Goal: Communication & Community: Ask a question

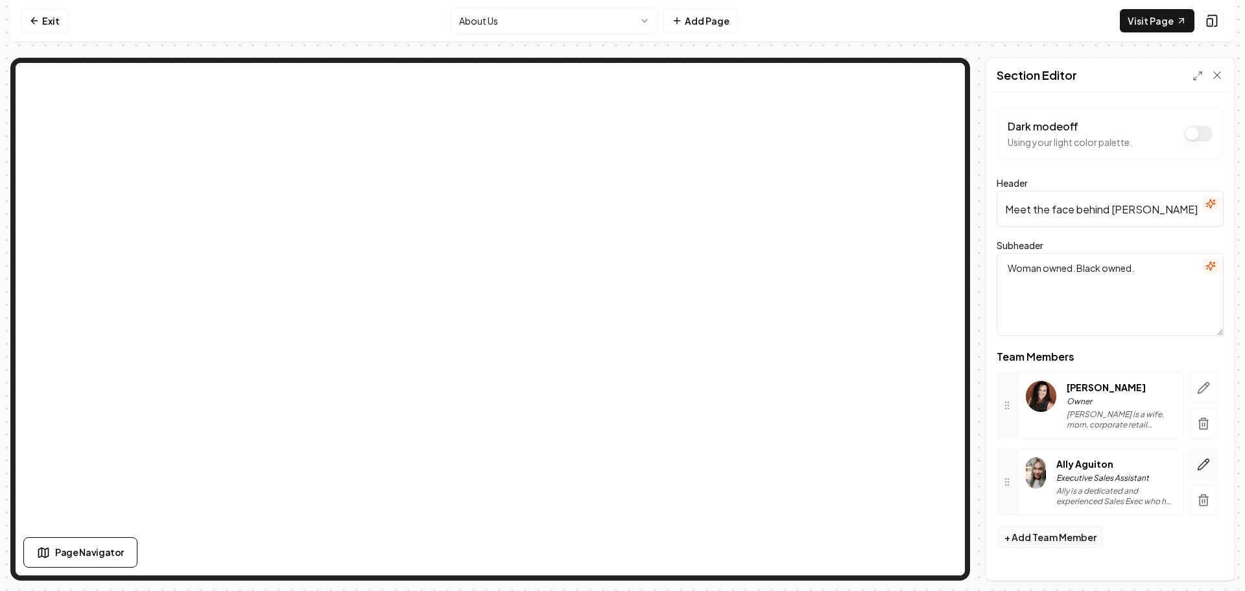
click at [1198, 466] on icon "button" at bounding box center [1203, 464] width 13 height 13
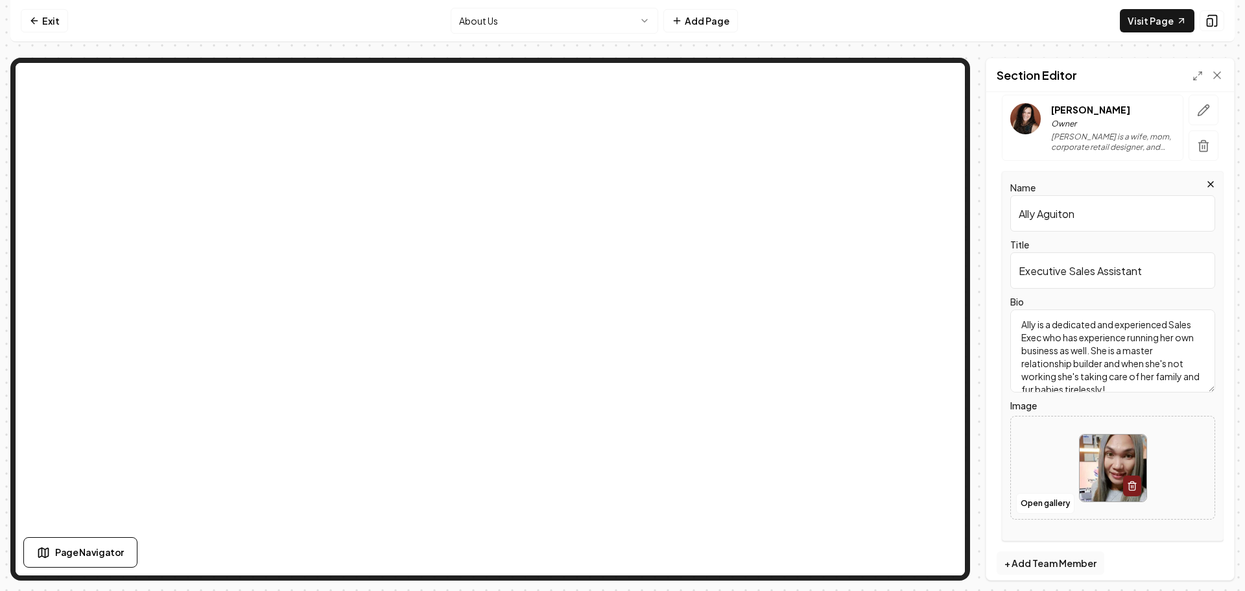
scroll to position [288, 0]
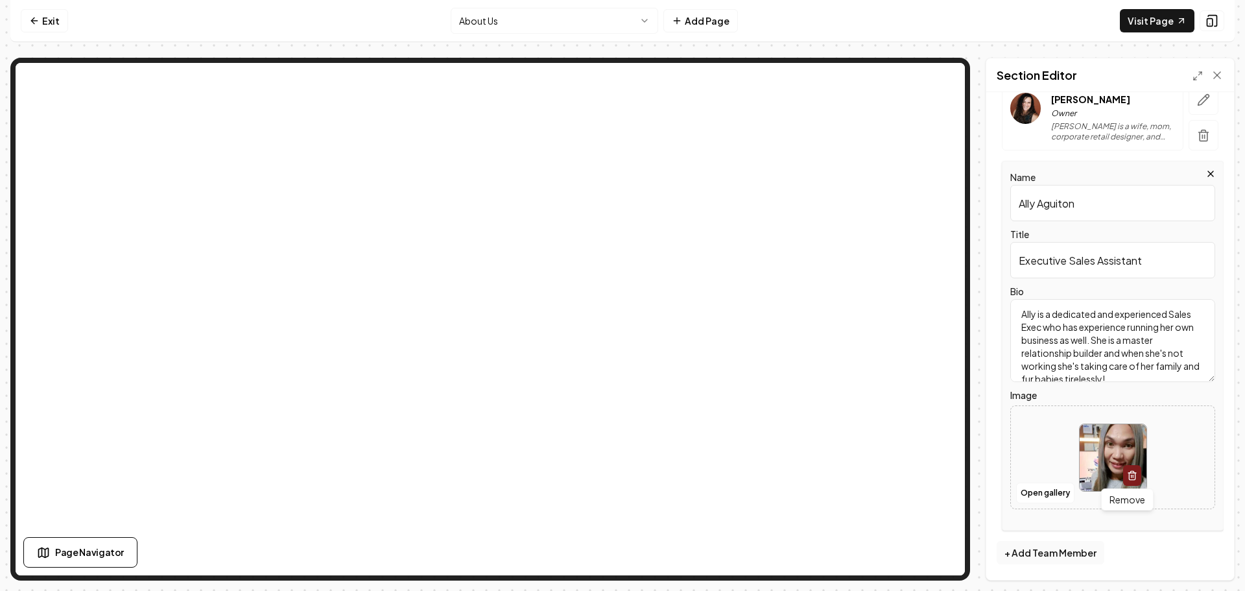
click at [1133, 473] on button "button" at bounding box center [1132, 475] width 18 height 21
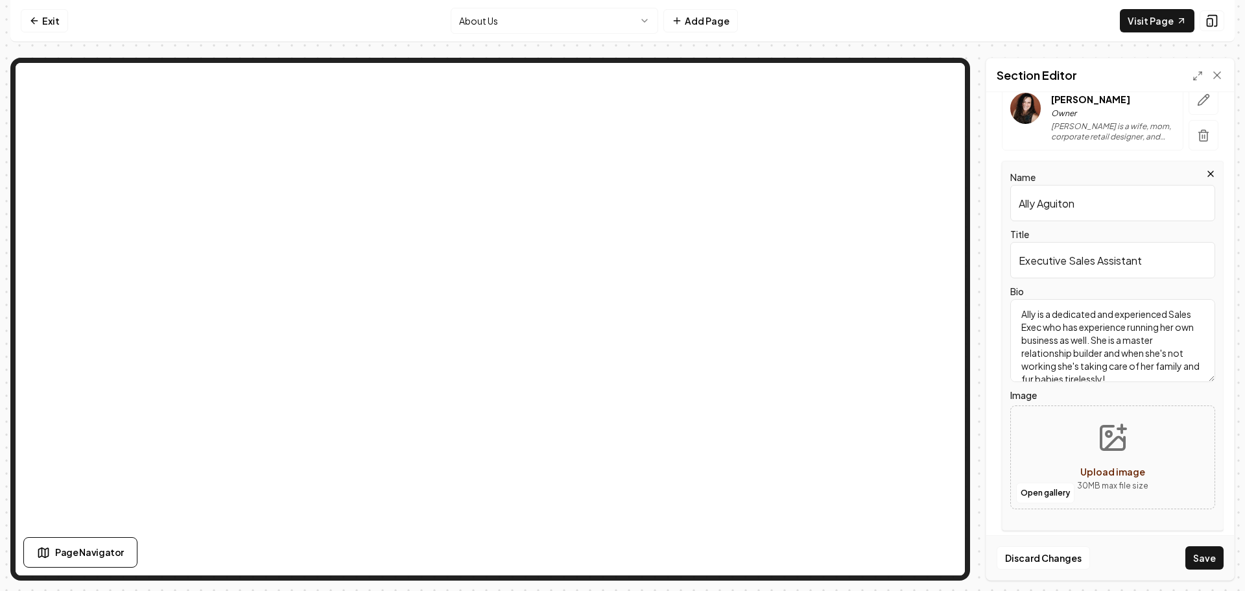
click at [1113, 470] on span "Upload image" at bounding box center [1112, 472] width 65 height 12
type input "**********"
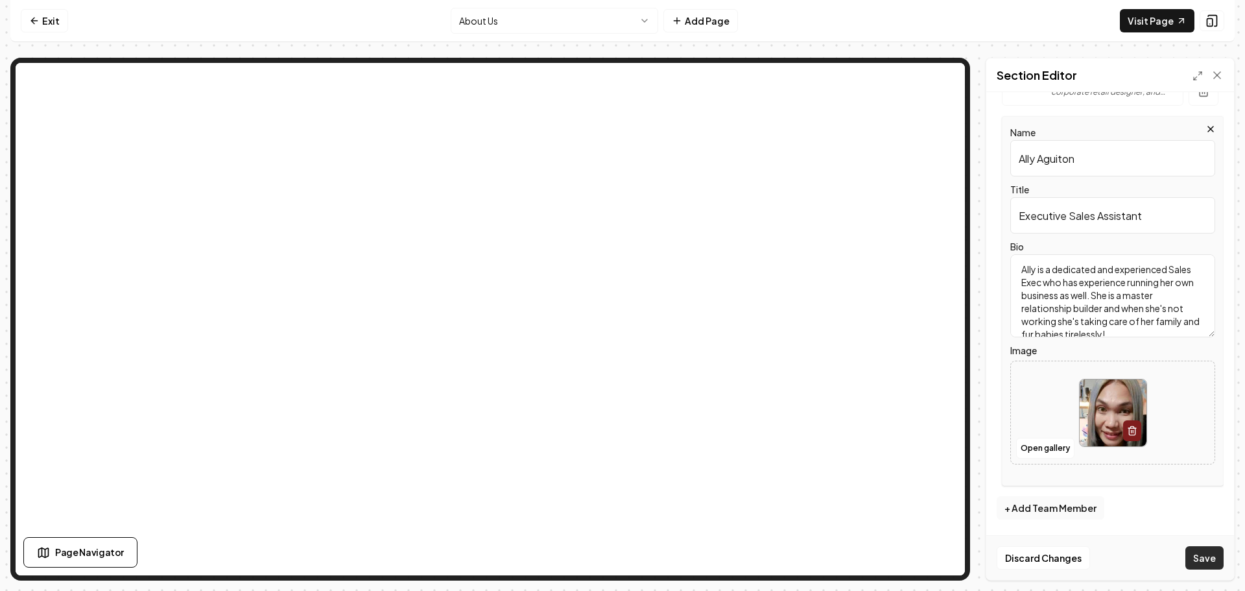
click at [1211, 566] on button "Save" at bounding box center [1204, 557] width 38 height 23
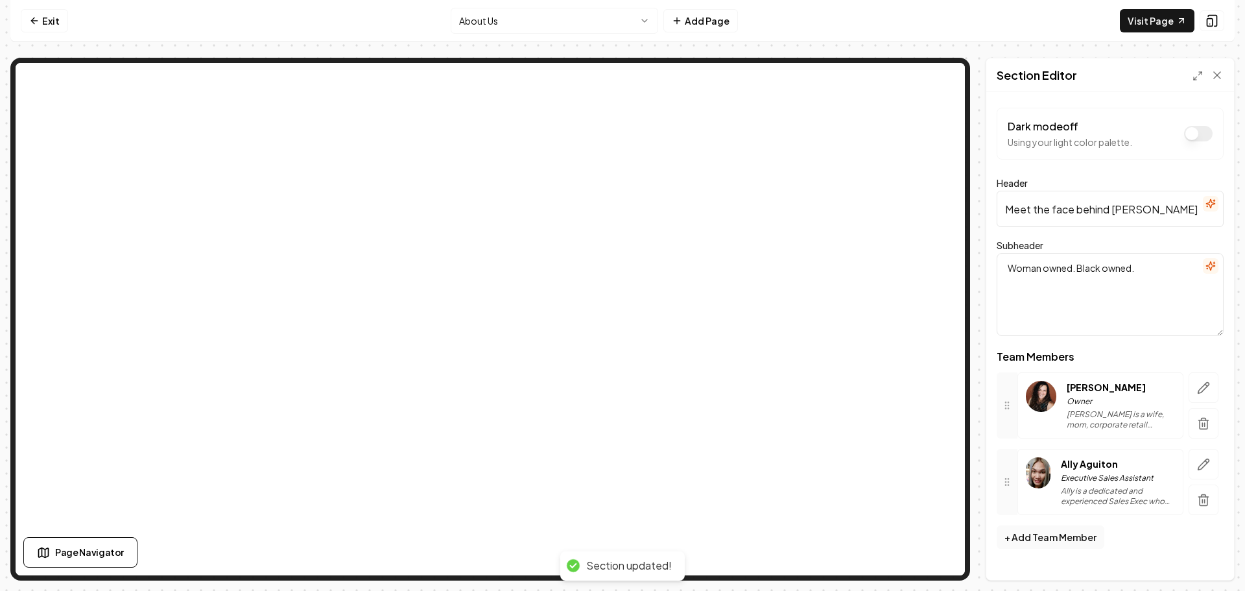
scroll to position [0, 0]
click at [1204, 463] on icon "button" at bounding box center [1203, 464] width 13 height 13
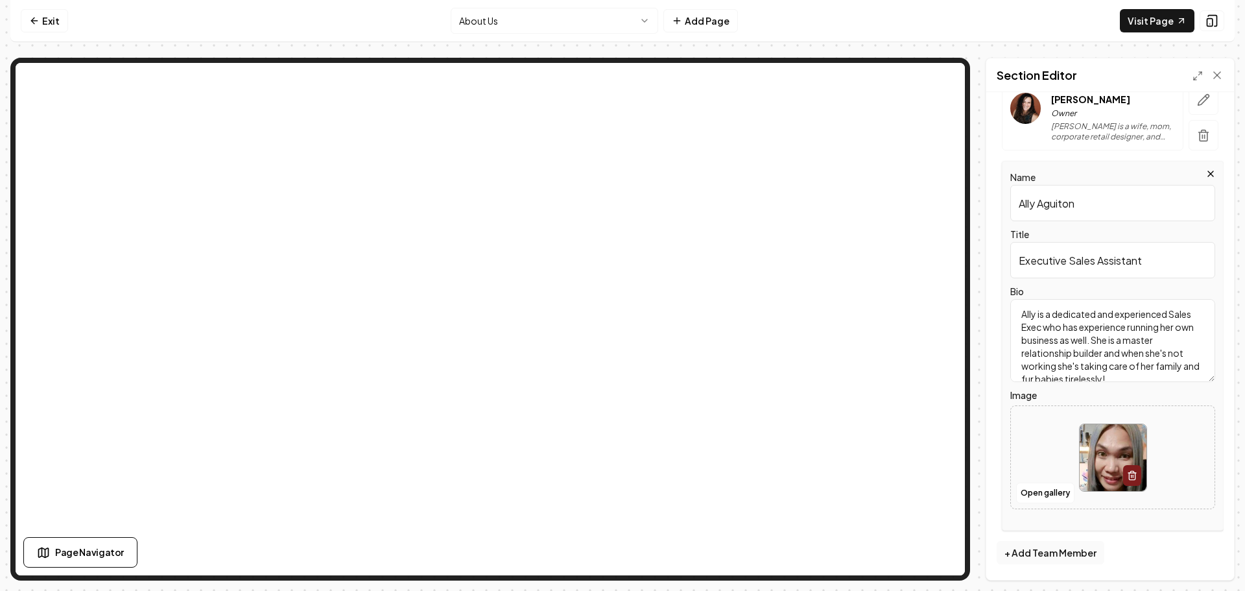
scroll to position [25, 0]
click at [1117, 528] on div "Name Ally Aguiton Title Executive Sales Assistant Bio Ally is a dedicated and e…" at bounding box center [1113, 346] width 222 height 370
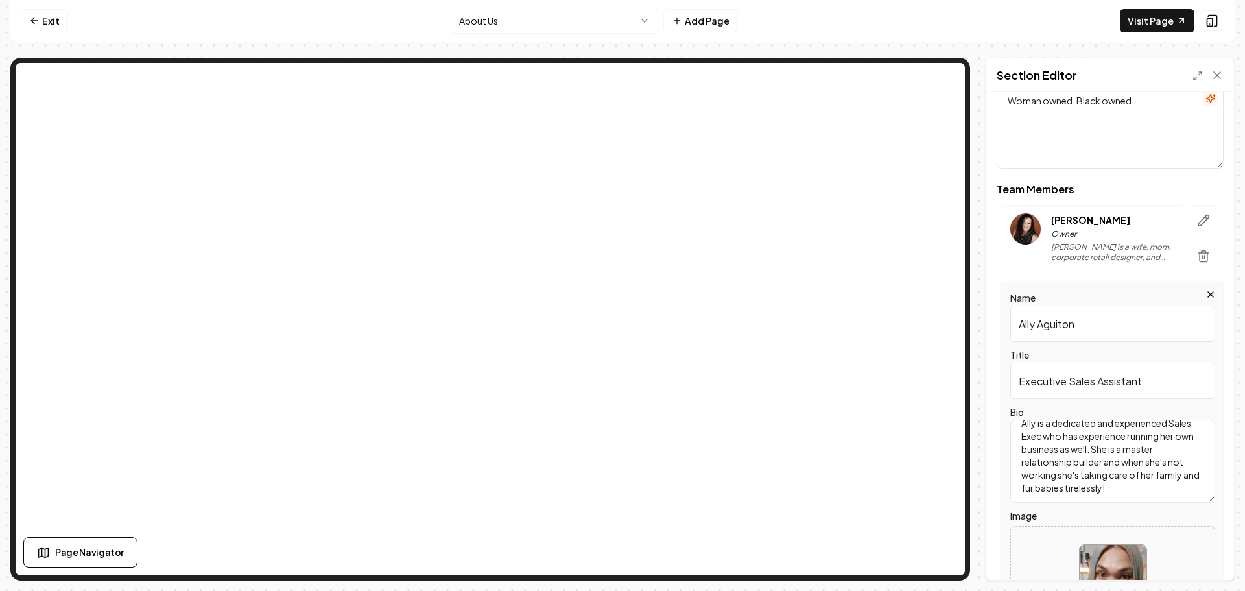
scroll to position [288, 0]
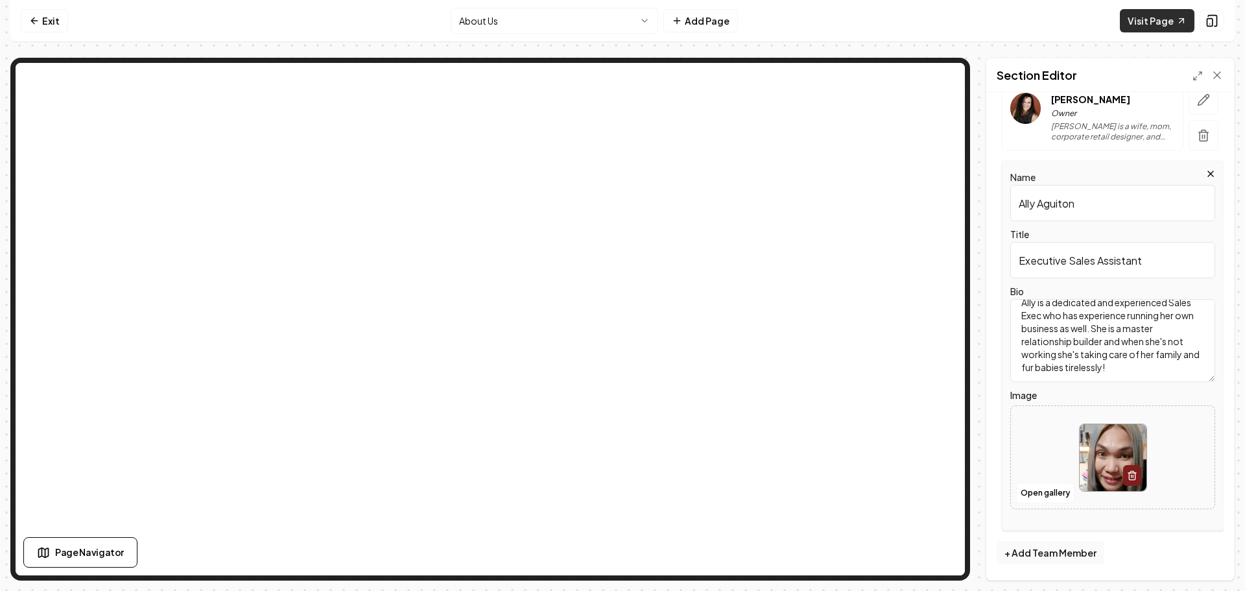
click at [1151, 19] on link "Visit Page" at bounding box center [1157, 20] width 75 height 23
click at [1096, 470] on img at bounding box center [1113, 457] width 67 height 67
type input "**********"
click at [1217, 561] on button "Save" at bounding box center [1204, 557] width 38 height 23
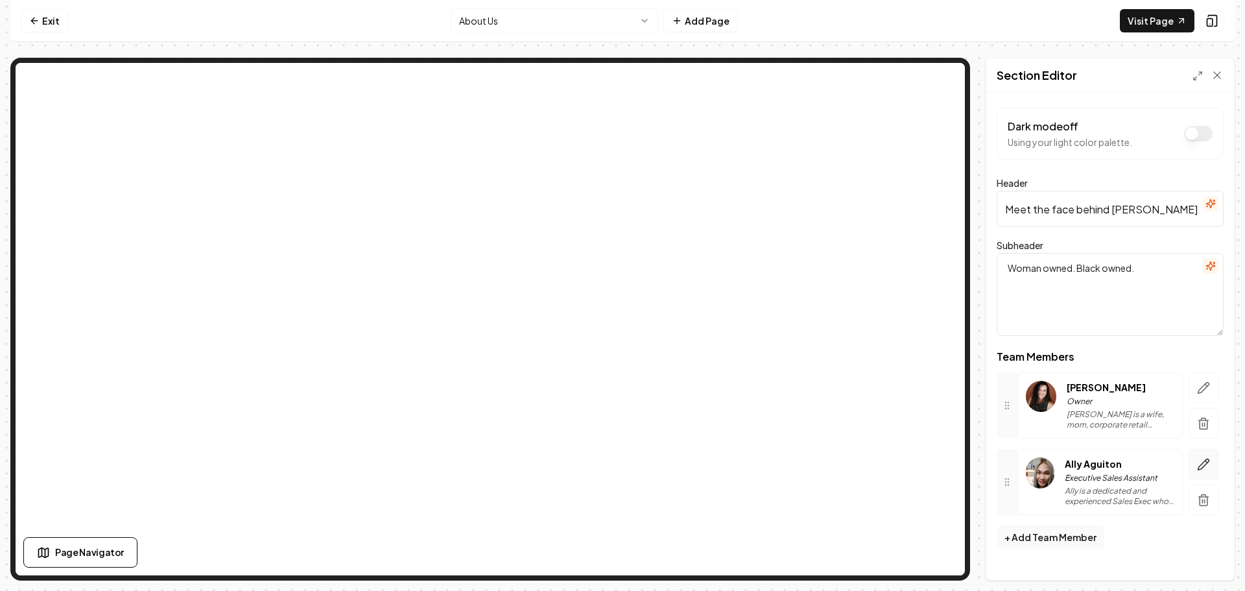
click at [1205, 468] on icon "button" at bounding box center [1203, 464] width 13 height 13
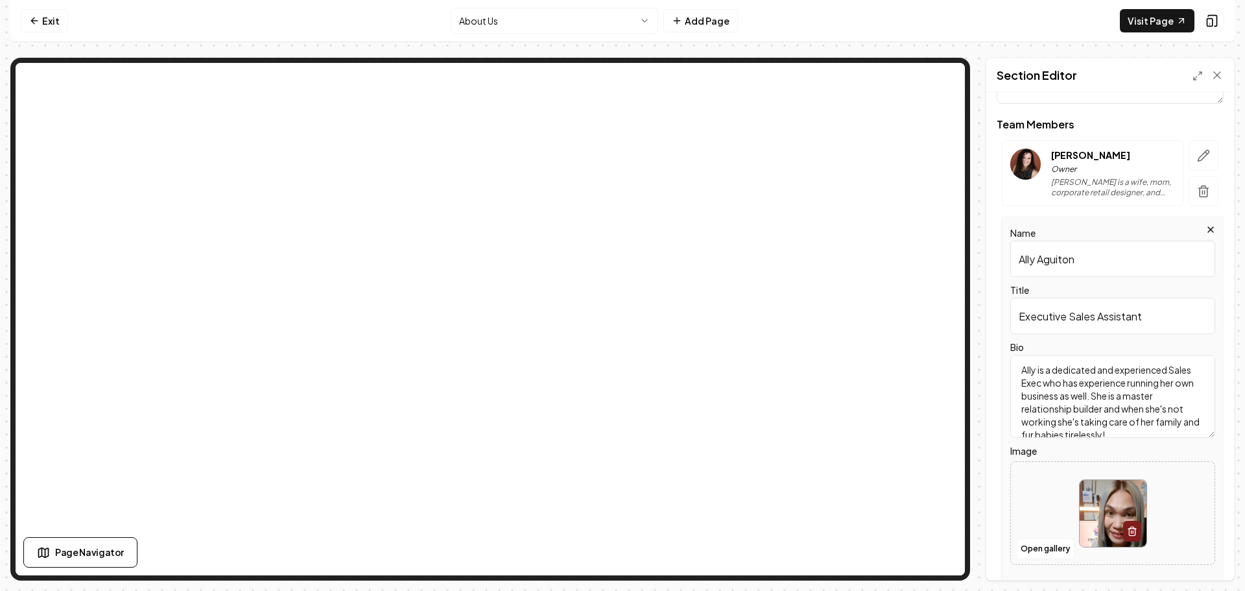
scroll to position [288, 0]
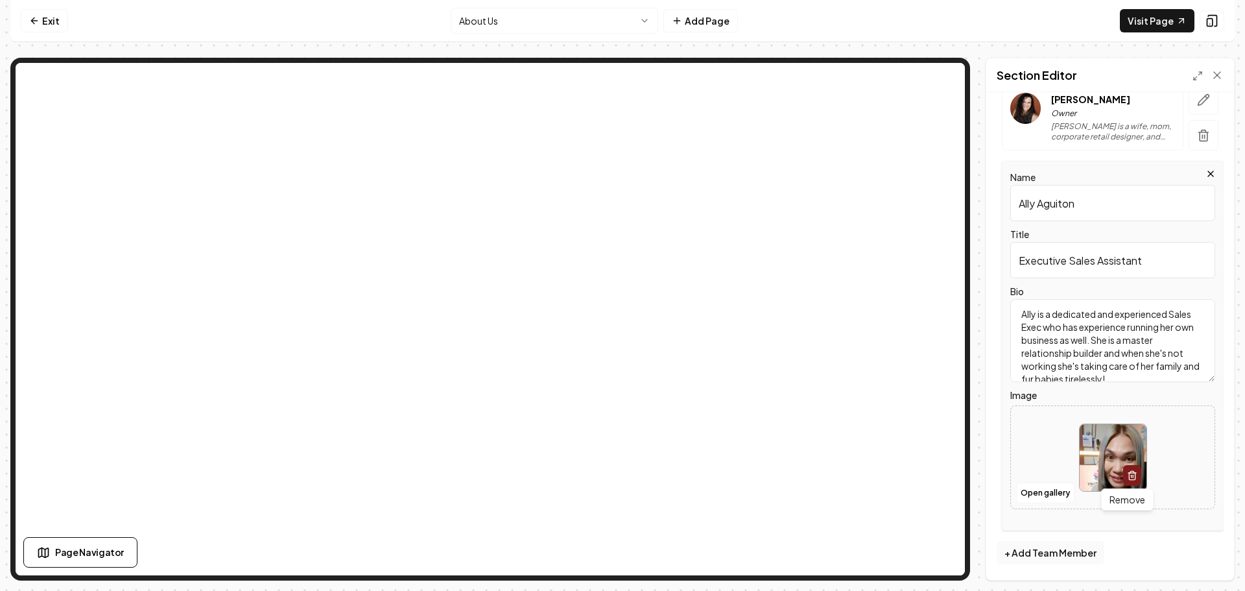
click at [1127, 475] on icon "button" at bounding box center [1132, 475] width 10 height 10
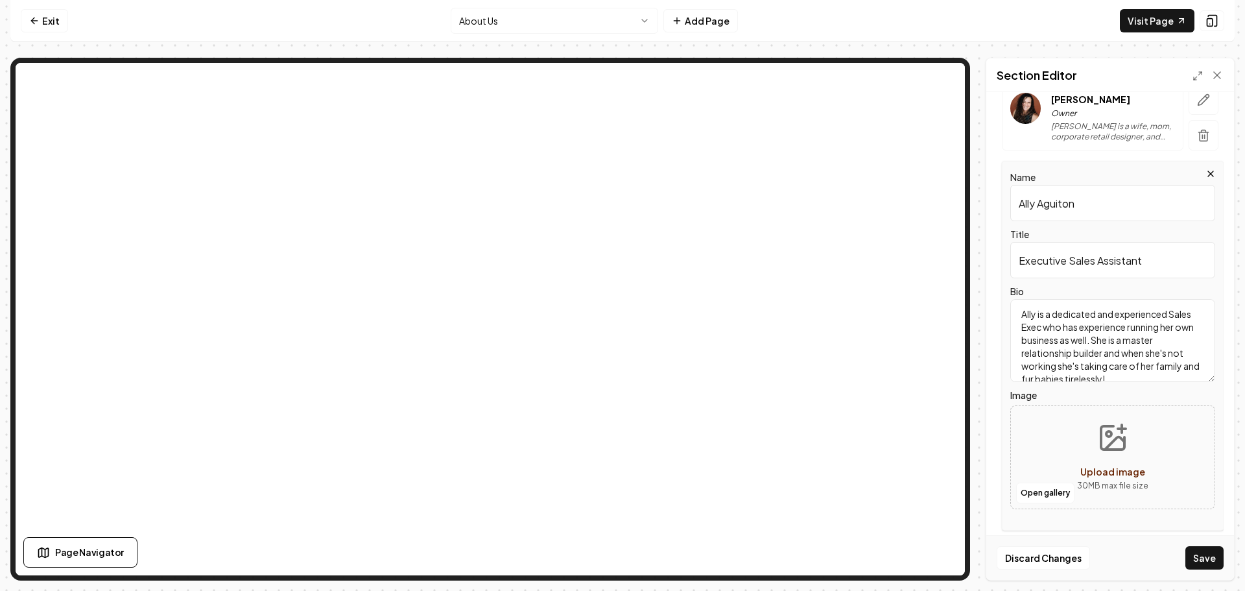
click at [1121, 468] on span "Upload image" at bounding box center [1112, 472] width 65 height 12
type input "**********"
click at [1202, 556] on button "Save" at bounding box center [1204, 557] width 38 height 23
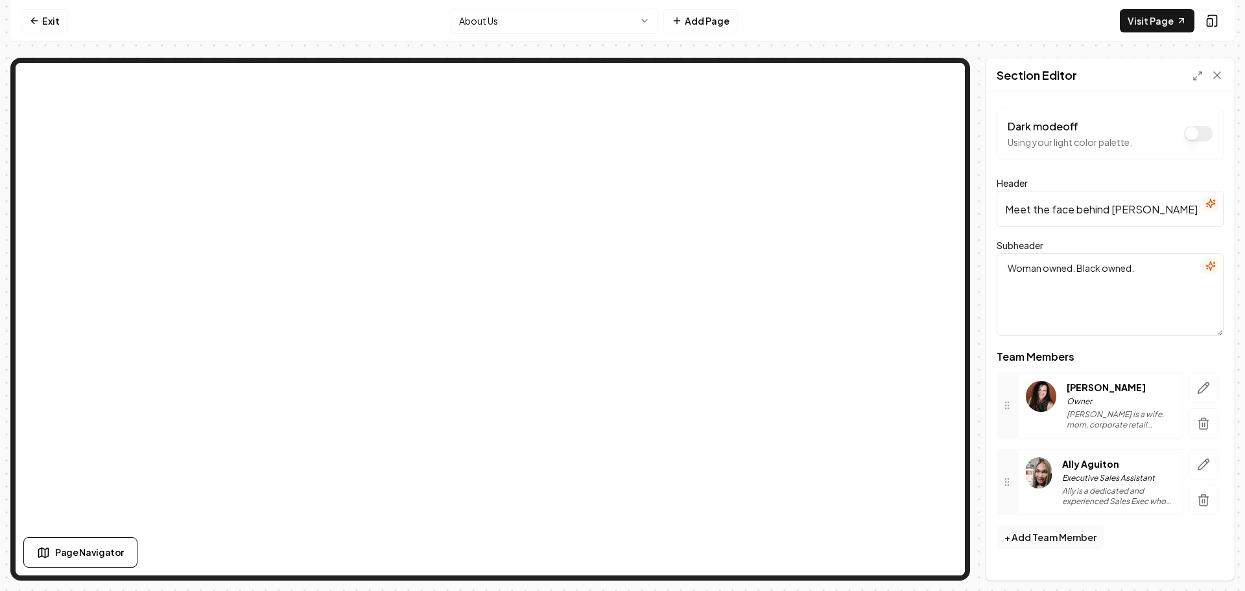
click at [1149, 499] on p "Ally is a dedicated and experienced Sales Exec who has experience running her o…" at bounding box center [1118, 496] width 113 height 21
click at [1202, 473] on button "button" at bounding box center [1204, 464] width 30 height 30
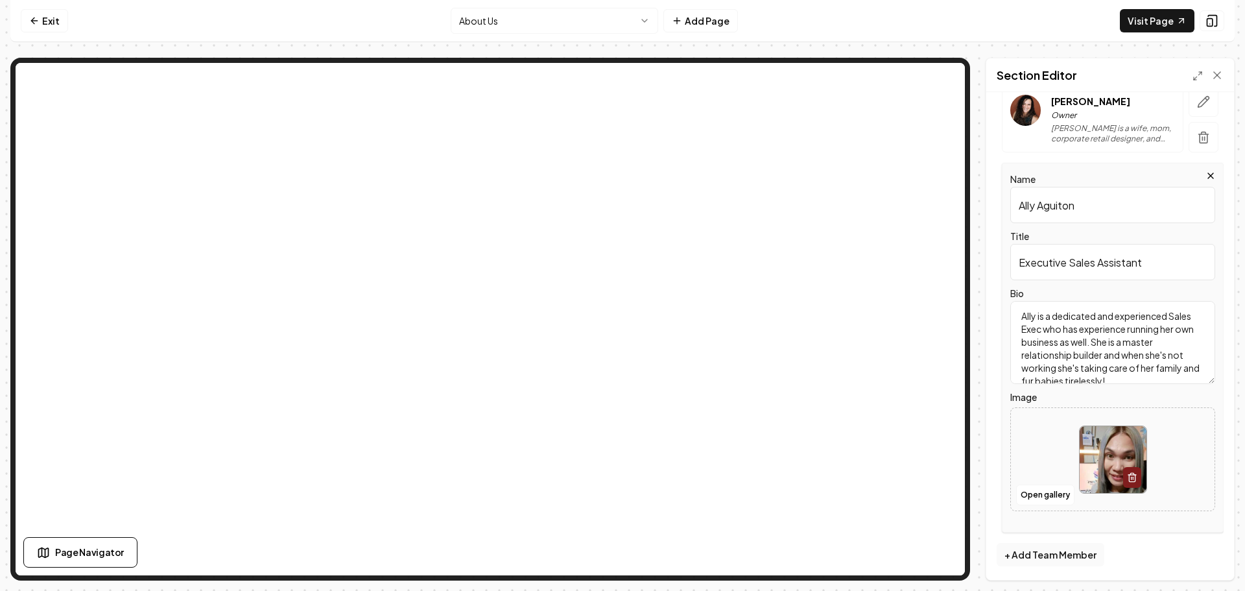
scroll to position [288, 0]
click at [1134, 473] on button "button" at bounding box center [1132, 475] width 18 height 21
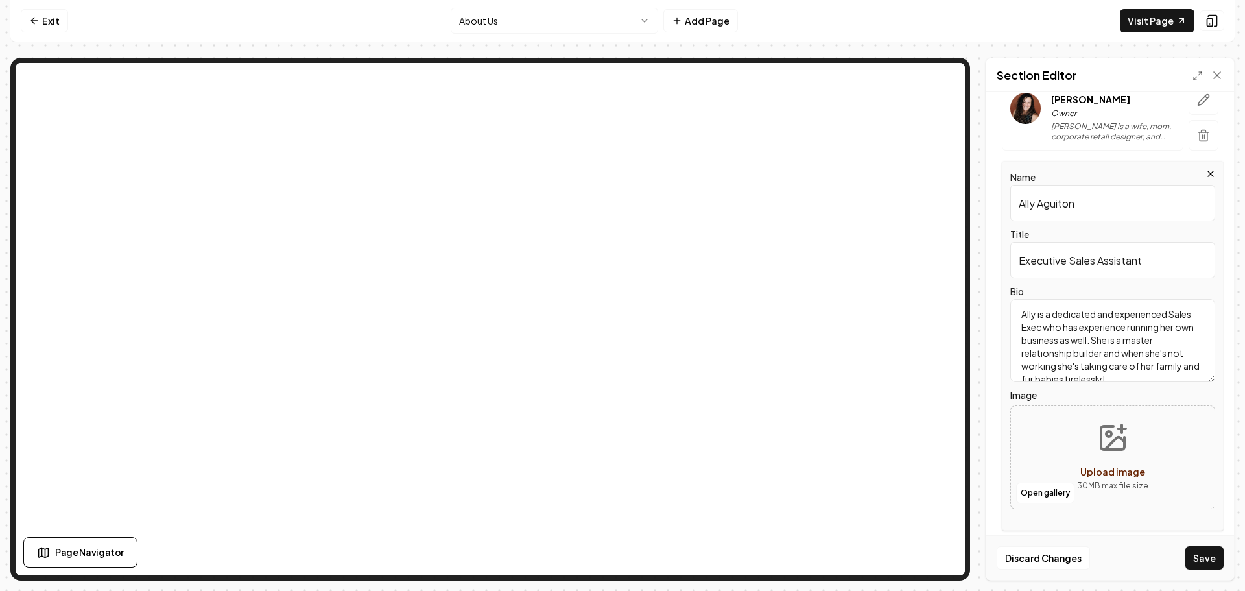
click at [1122, 465] on div "Upload image" at bounding box center [1112, 472] width 65 height 16
type input "**********"
click at [1215, 561] on button "Save" at bounding box center [1204, 557] width 38 height 23
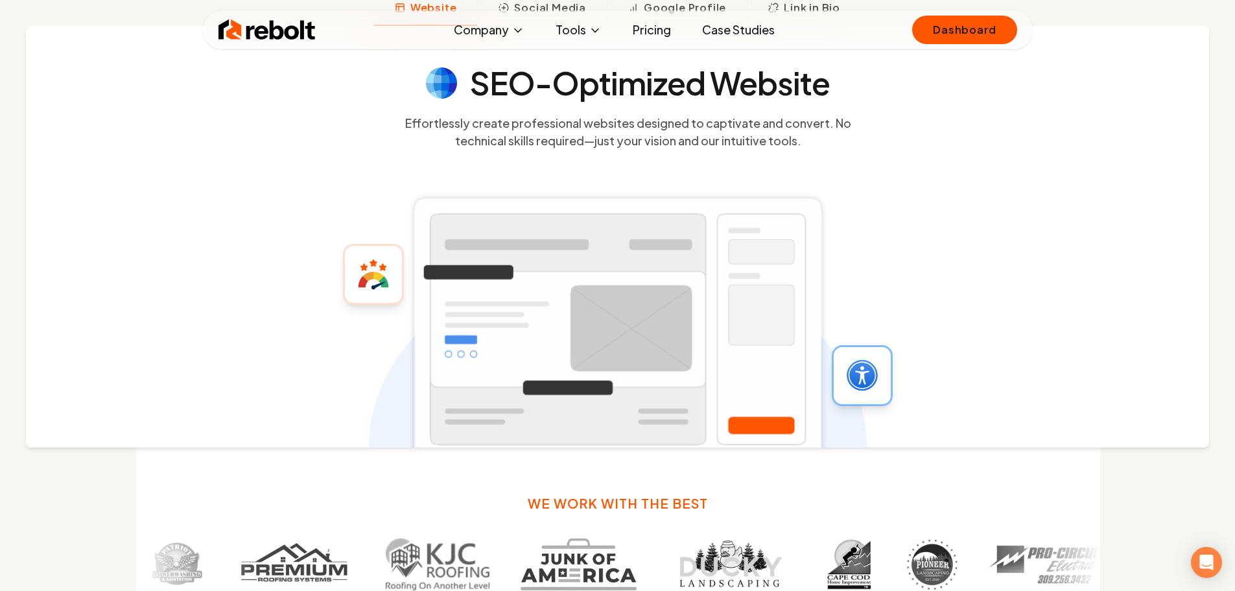
scroll to position [843, 0]
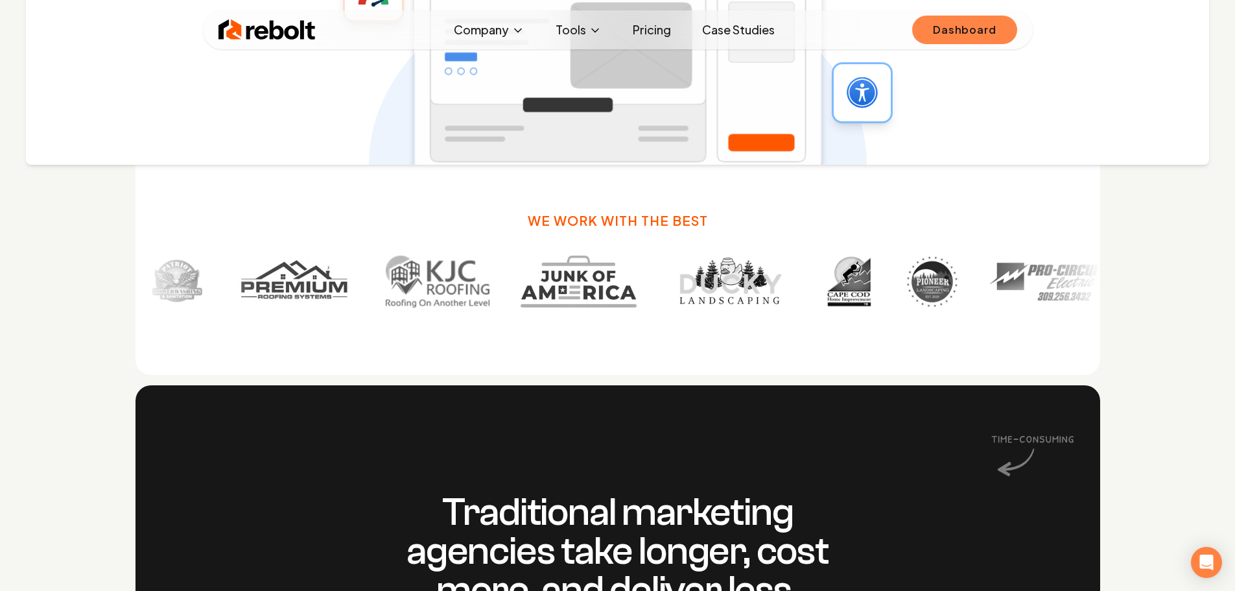
click at [965, 32] on link "Dashboard" at bounding box center [964, 30] width 104 height 29
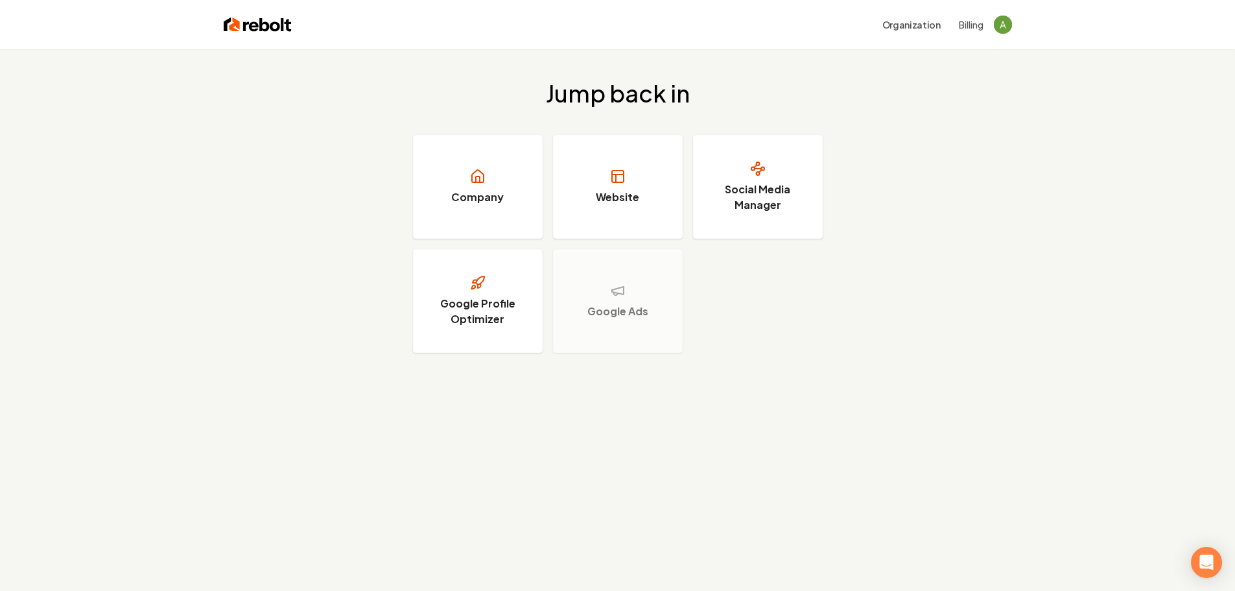
click at [962, 21] on button "Billing" at bounding box center [971, 24] width 25 height 13
click at [619, 187] on link "Website" at bounding box center [618, 187] width 130 height 104
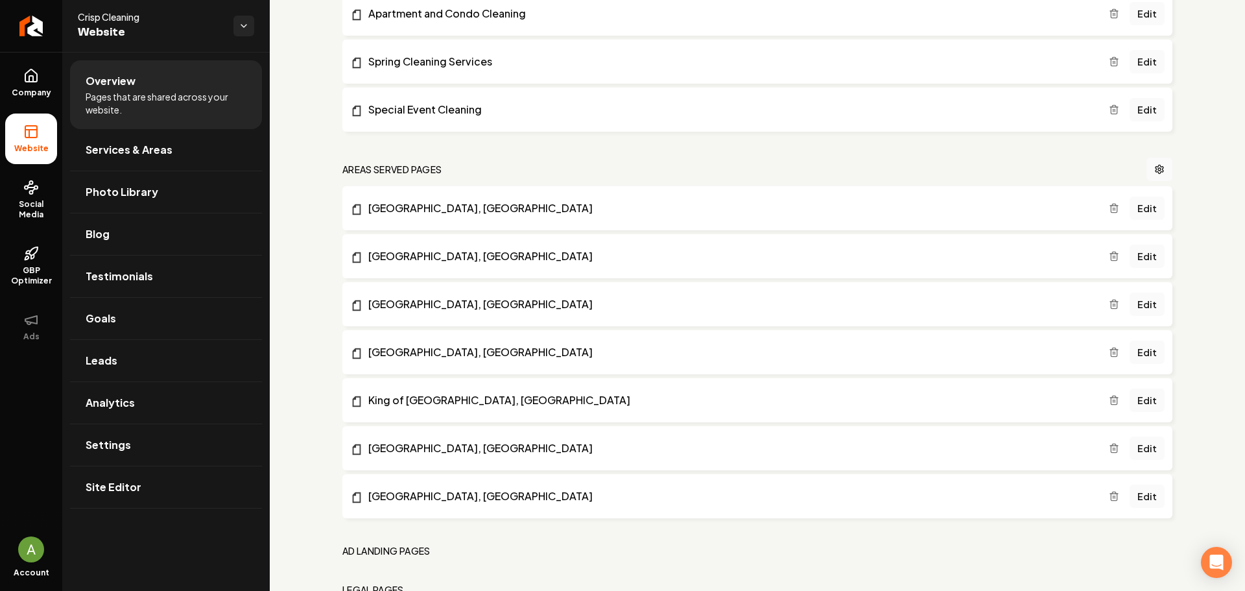
scroll to position [869, 0]
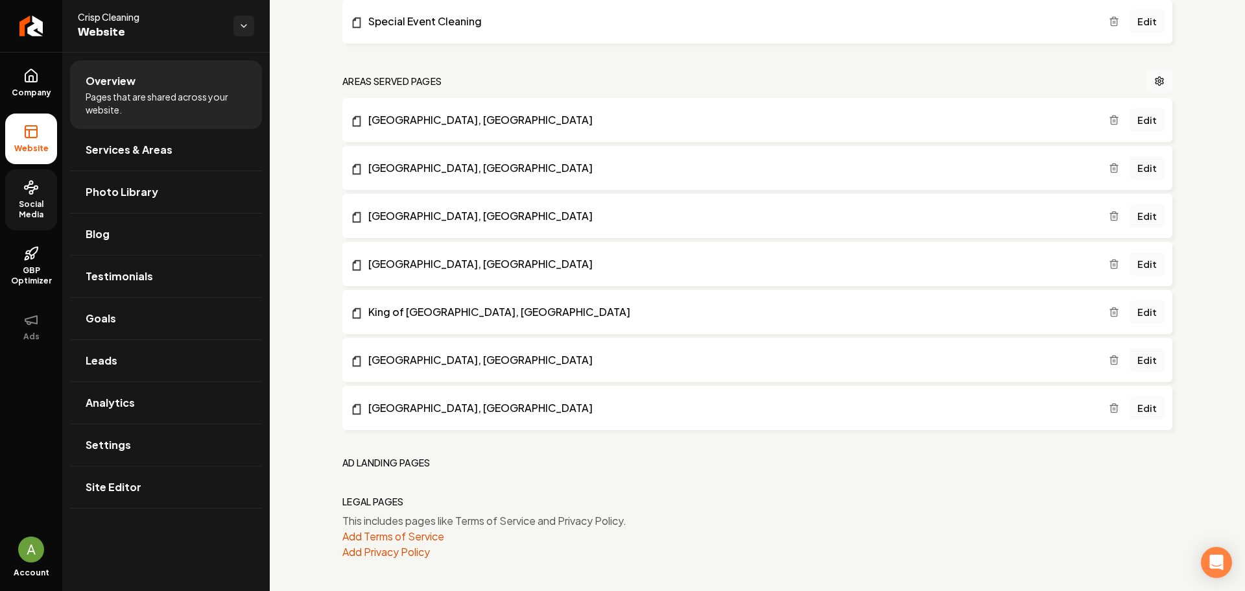
click at [29, 215] on span "Social Media" at bounding box center [31, 209] width 52 height 21
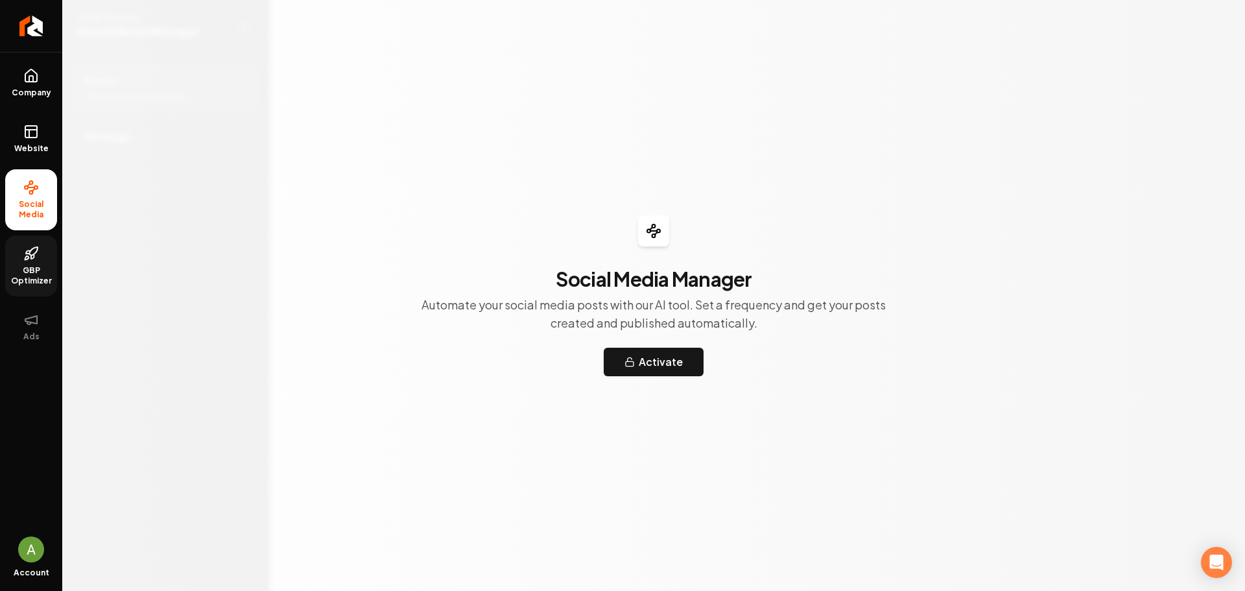
click at [33, 259] on icon at bounding box center [31, 254] width 16 height 16
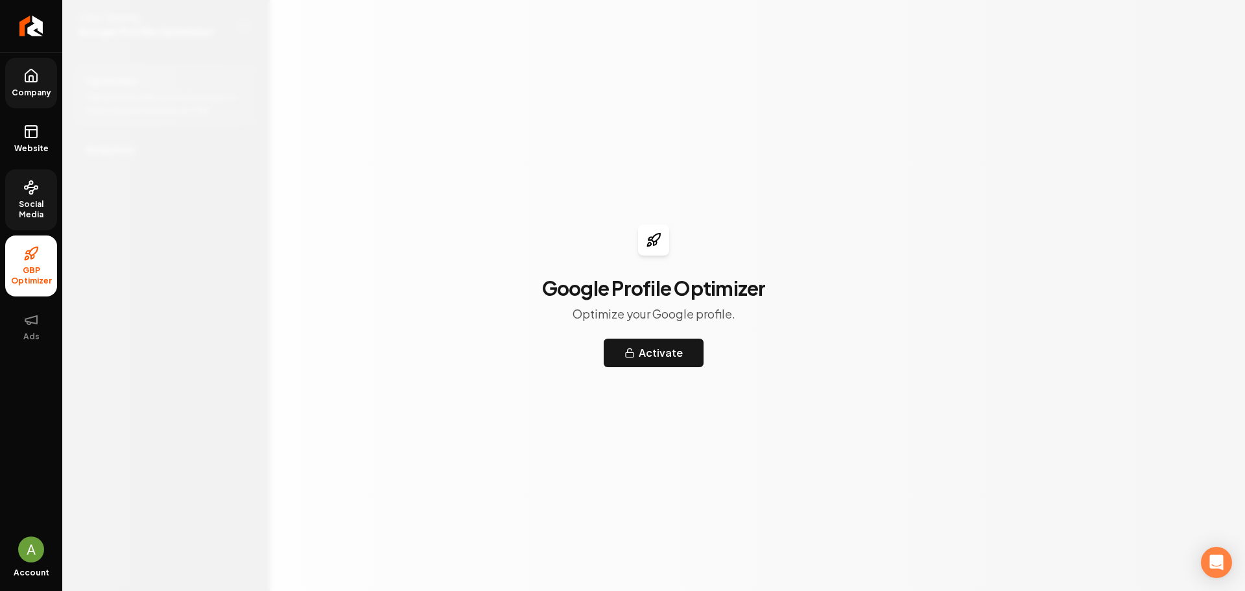
click at [30, 77] on icon at bounding box center [31, 79] width 4 height 6
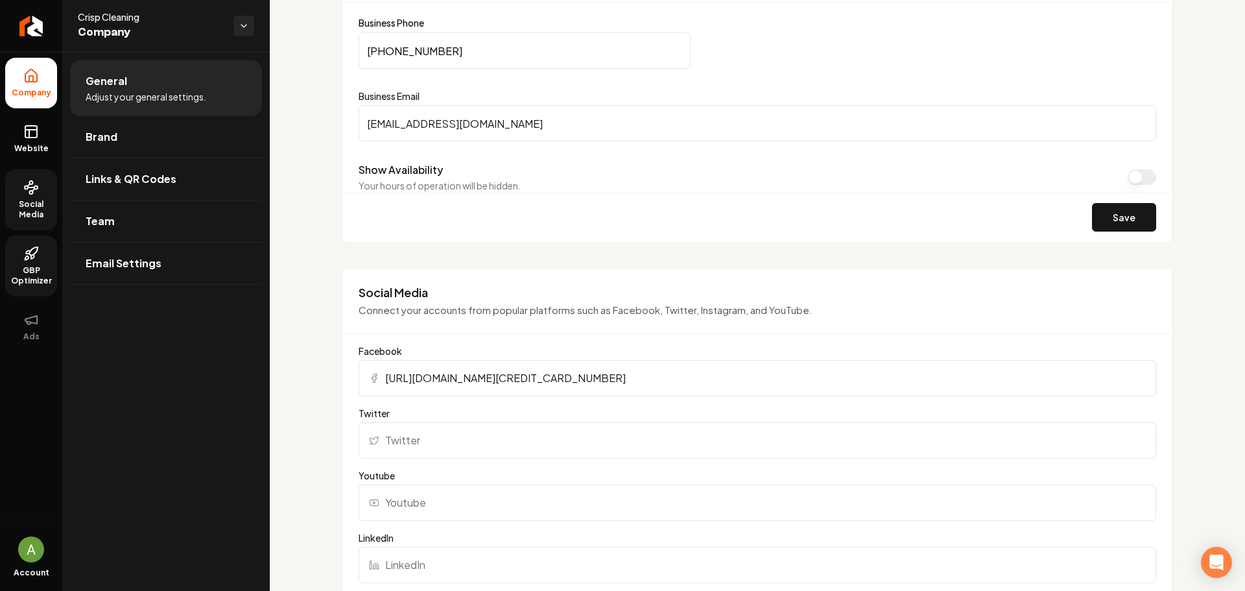
scroll to position [313, 0]
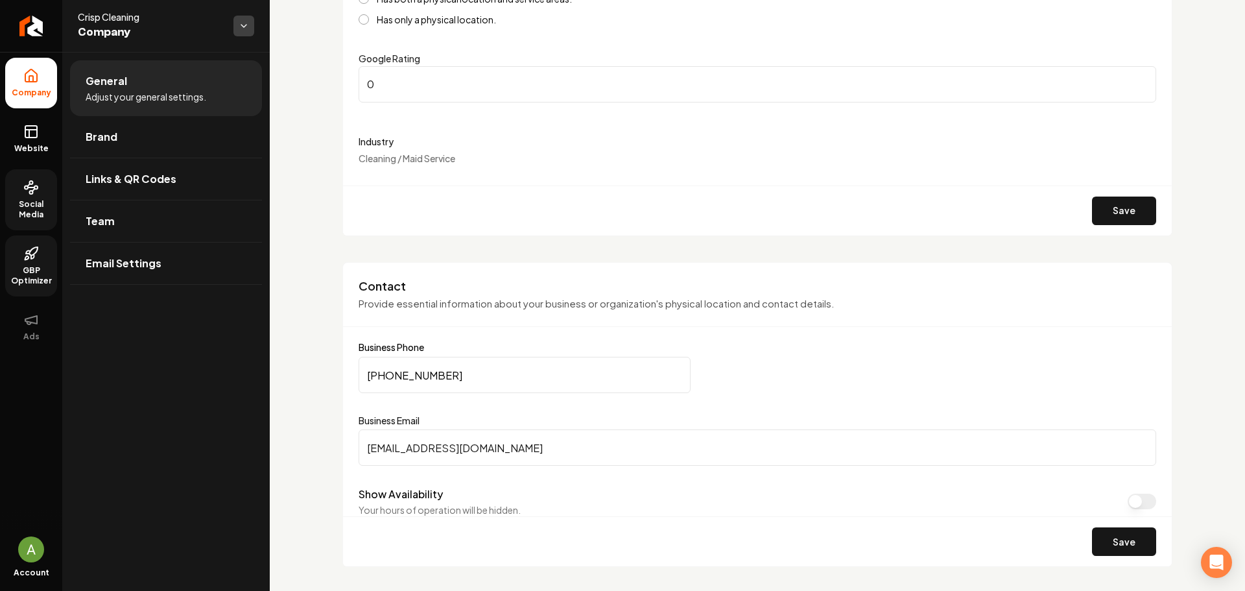
click at [246, 25] on html "Company Website Social Media GBP Optimizer Ads Account Crisp Cleaning Company G…" at bounding box center [622, 295] width 1245 height 591
click at [230, 375] on html "Company Website Social Media GBP Optimizer Ads Account Crisp Cleaning Company G…" at bounding box center [622, 295] width 1245 height 591
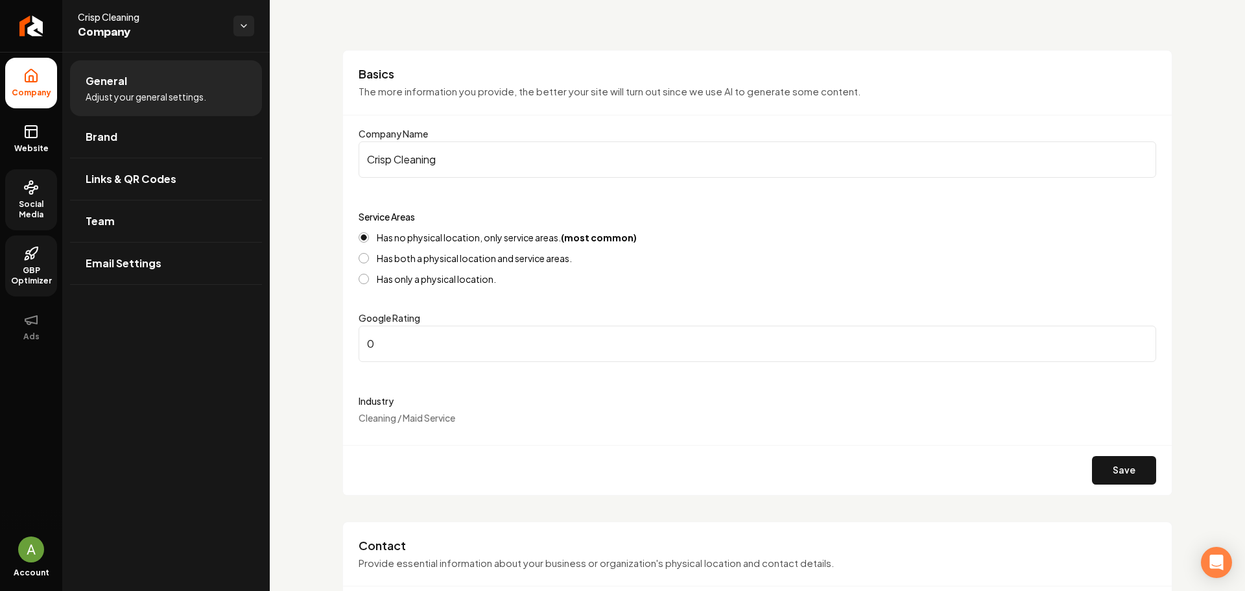
scroll to position [0, 0]
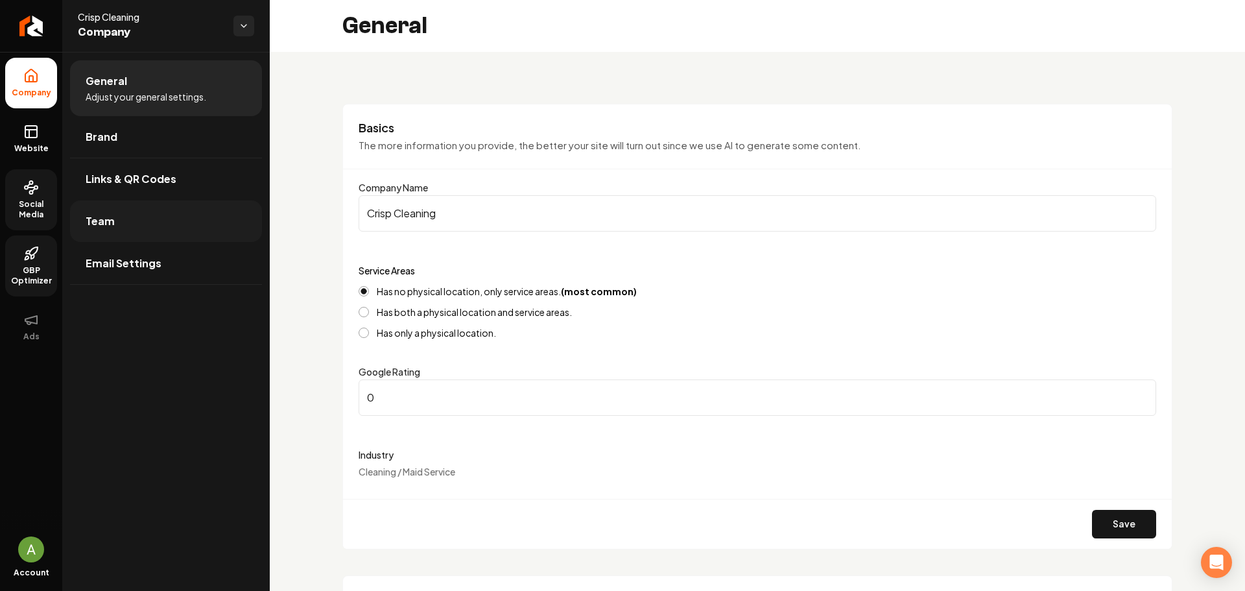
click at [162, 220] on link "Team" at bounding box center [166, 221] width 192 height 42
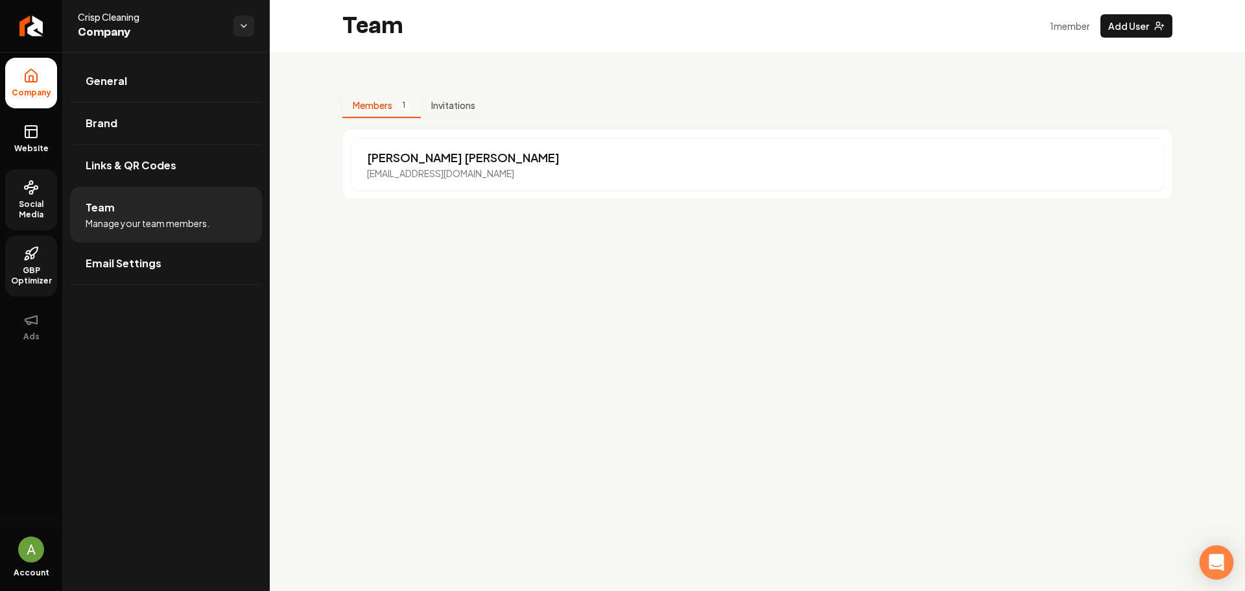
click at [1215, 568] on icon "Open Intercom Messenger" at bounding box center [1216, 562] width 17 height 17
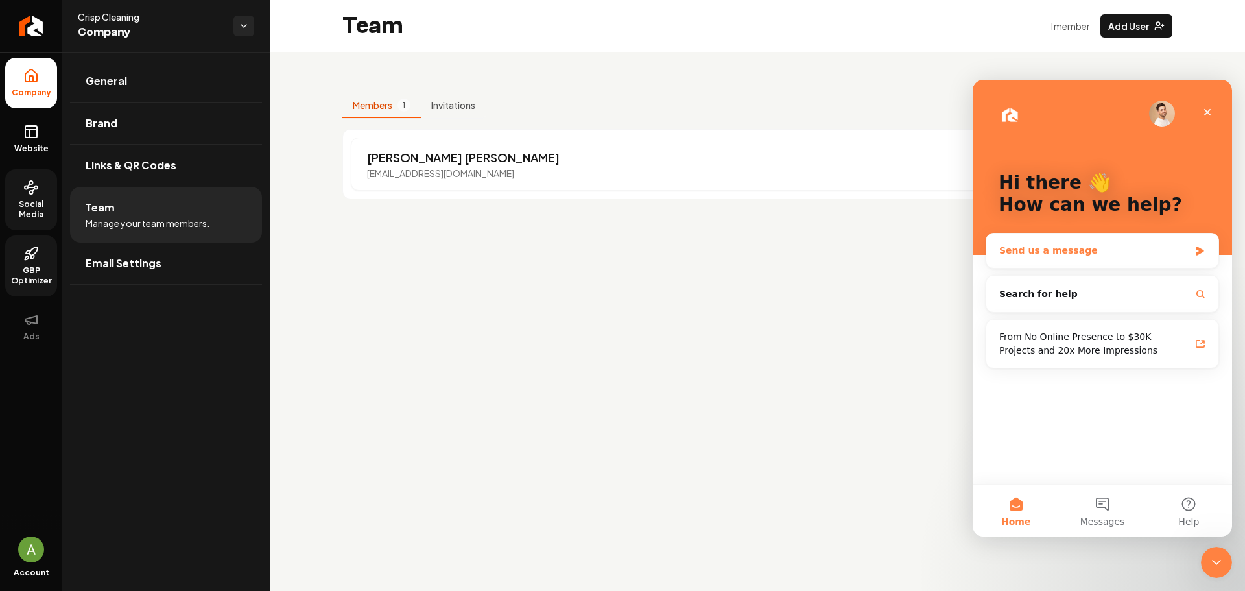
click at [1112, 250] on div "Send us a message" at bounding box center [1094, 251] width 190 height 14
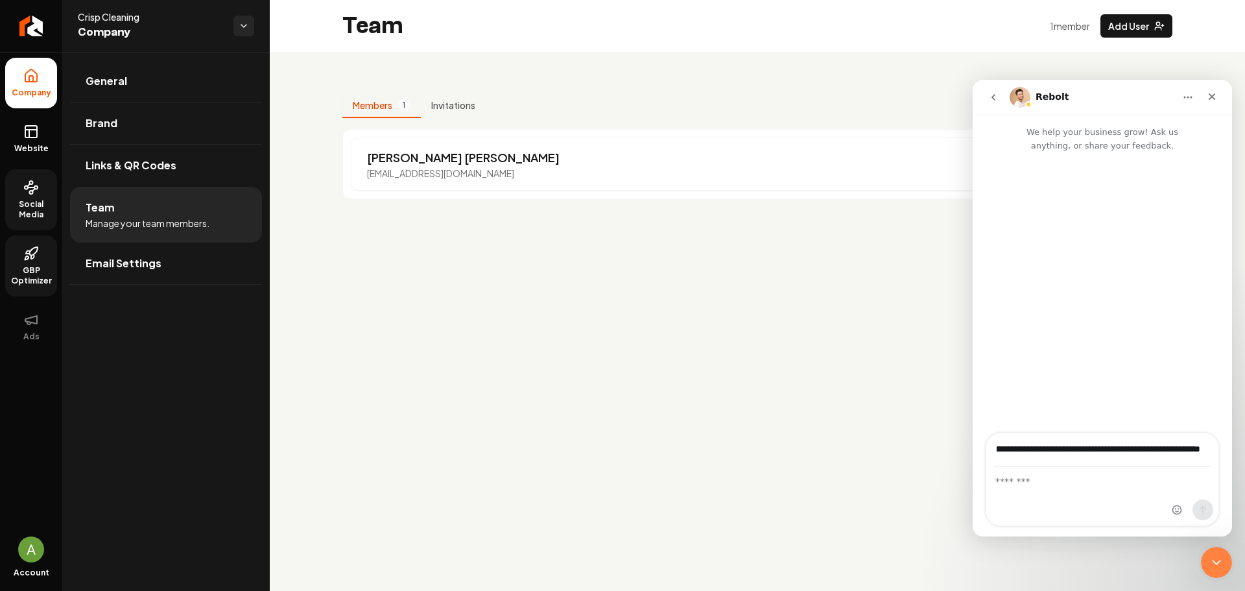
scroll to position [0, 100]
click at [1086, 447] on input "**********" at bounding box center [1102, 449] width 217 height 33
type input "**********"
click at [1200, 450] on div "Intercom messenger" at bounding box center [1192, 479] width 51 height 92
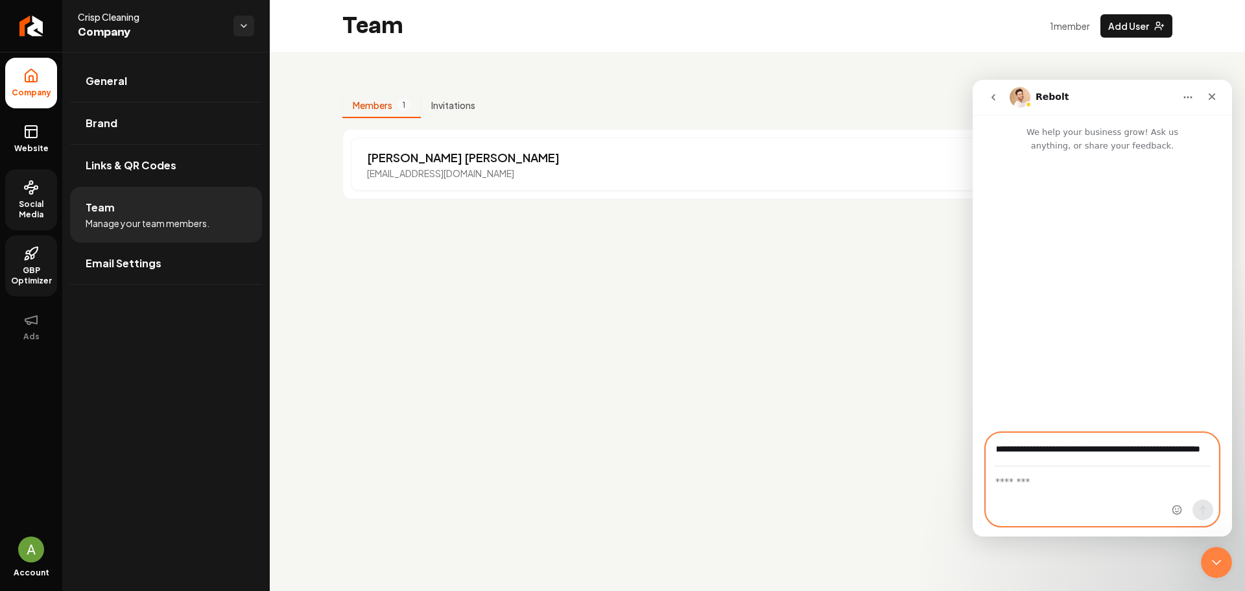
scroll to position [0, 0]
click at [1084, 479] on textarea "Message…" at bounding box center [1102, 478] width 232 height 22
drag, startPoint x: 994, startPoint y: 436, endPoint x: 1245, endPoint y: 441, distance: 250.4
click at [1232, 441] on html "**********" at bounding box center [1102, 308] width 259 height 457
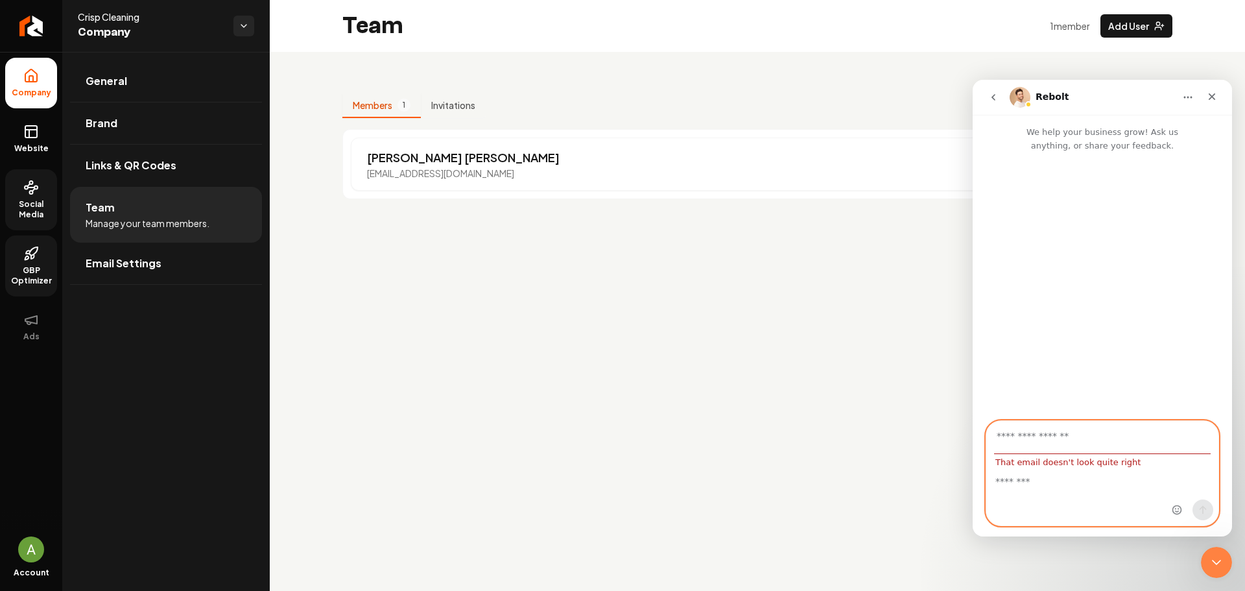
scroll to position [0, 0]
click at [1073, 468] on textarea "Message…" at bounding box center [1102, 478] width 232 height 22
click at [1036, 452] on input "Your email" at bounding box center [1102, 449] width 217 height 33
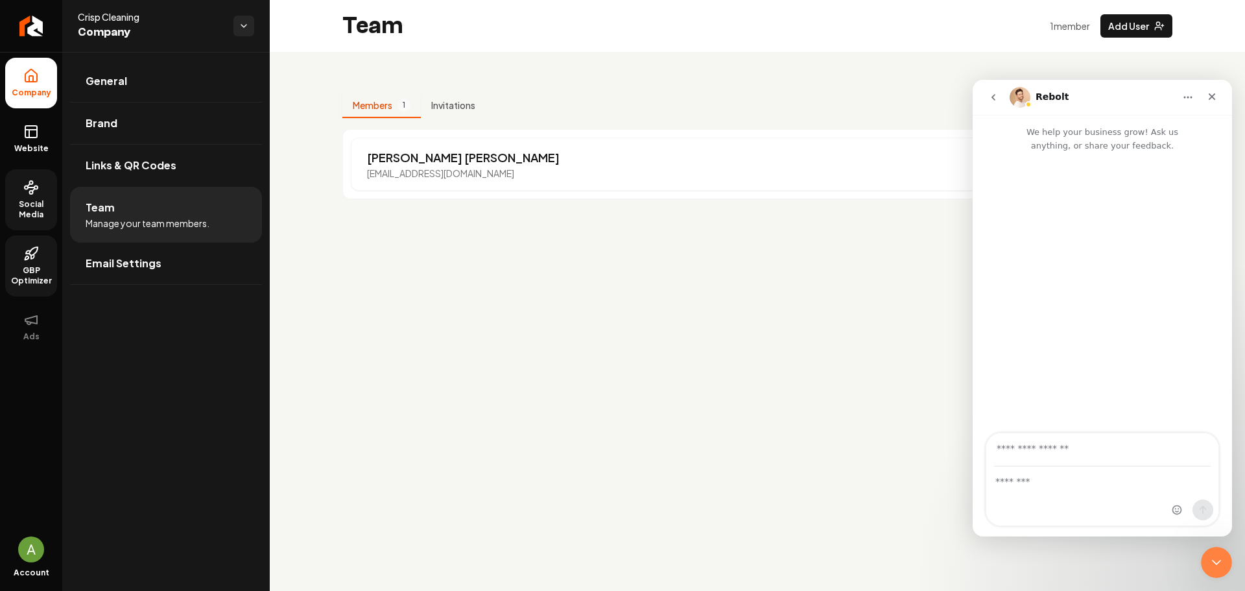
click at [1015, 495] on div "Intercom messenger" at bounding box center [1102, 496] width 232 height 58
click at [987, 92] on button "go back" at bounding box center [993, 97] width 25 height 25
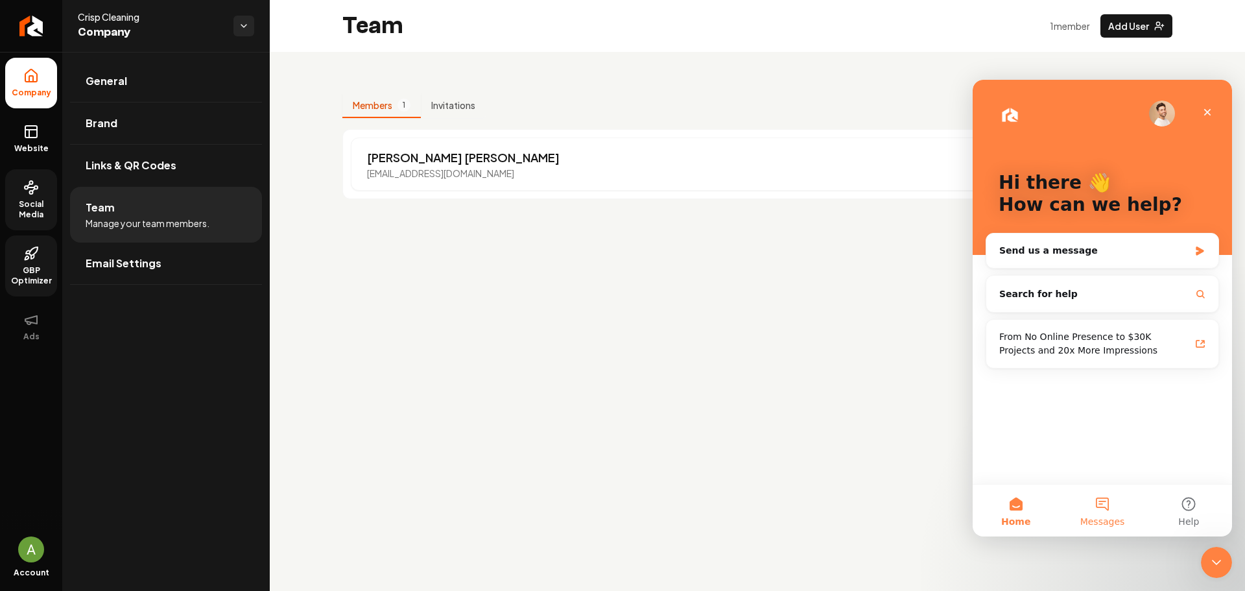
click at [1109, 508] on button "Messages" at bounding box center [1102, 510] width 86 height 52
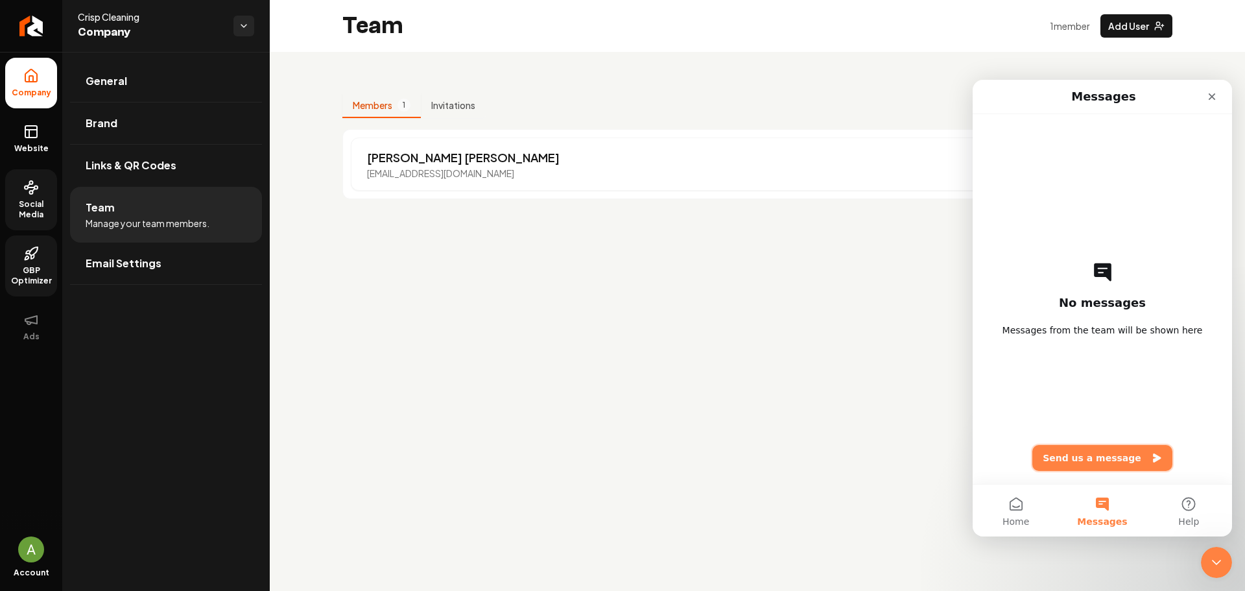
click at [1091, 451] on button "Send us a message" at bounding box center [1102, 458] width 140 height 26
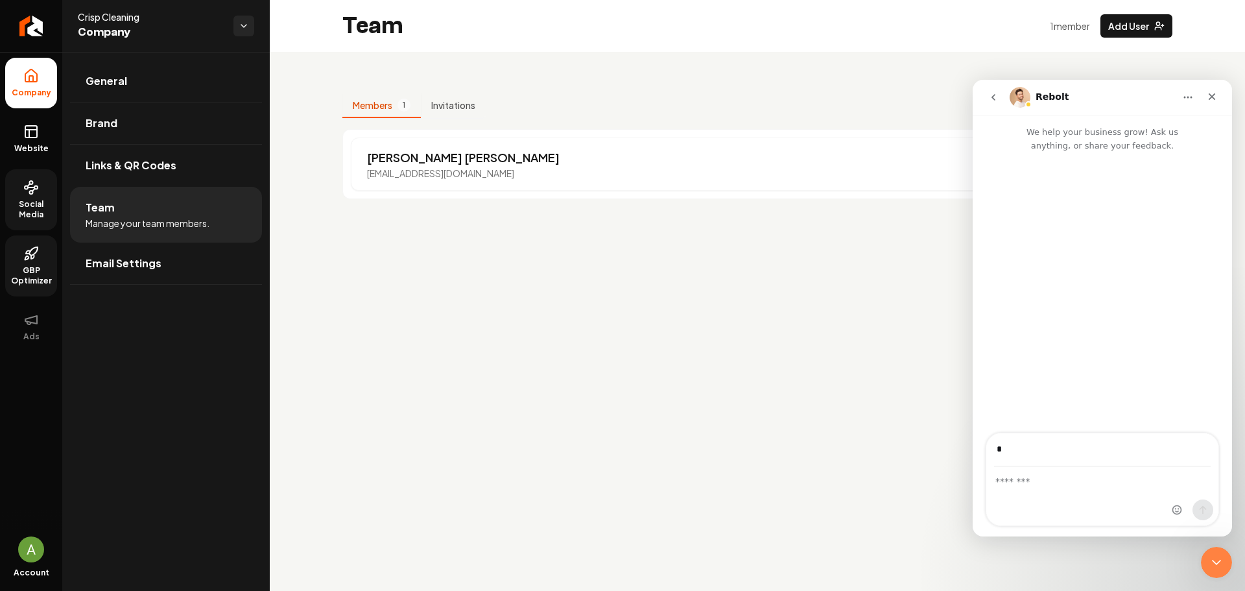
type input "**********"
click at [1042, 488] on textarea "Message…" at bounding box center [1102, 478] width 232 height 22
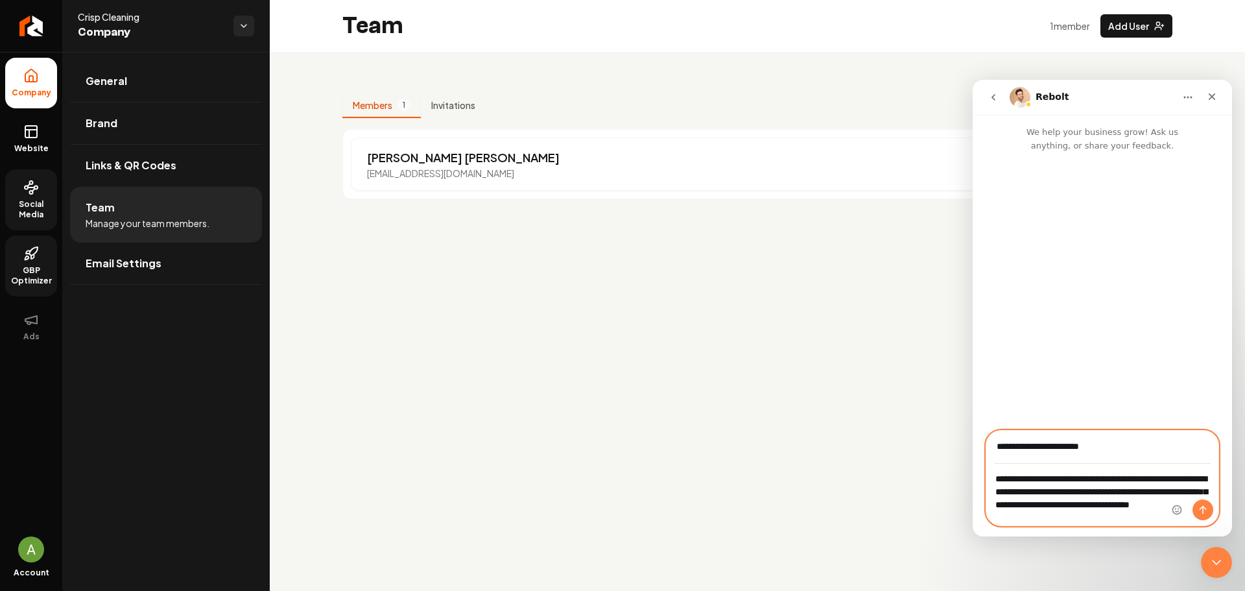
type textarea "**********"
click at [1208, 511] on icon "Send a message…" at bounding box center [1203, 510] width 10 height 10
